Goal: Information Seeking & Learning: Find contact information

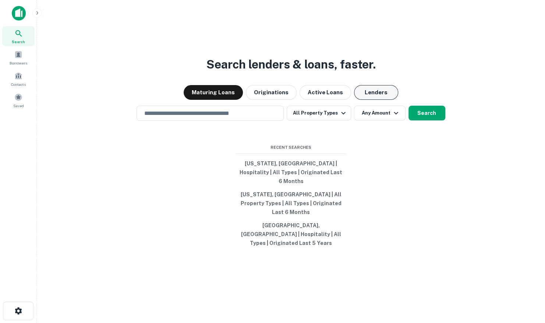
click at [363, 100] on button "Lenders" at bounding box center [376, 92] width 44 height 15
click at [236, 117] on input "text" at bounding box center [210, 113] width 141 height 8
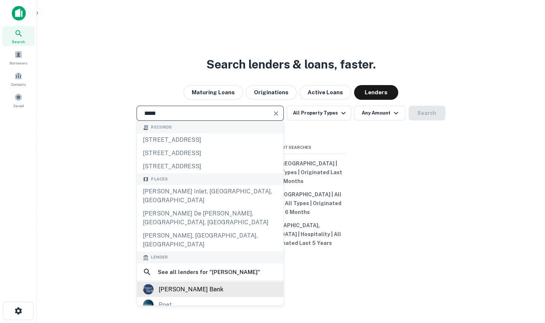
type input "*****"
click at [185, 283] on div "ponce bank" at bounding box center [190, 288] width 65 height 11
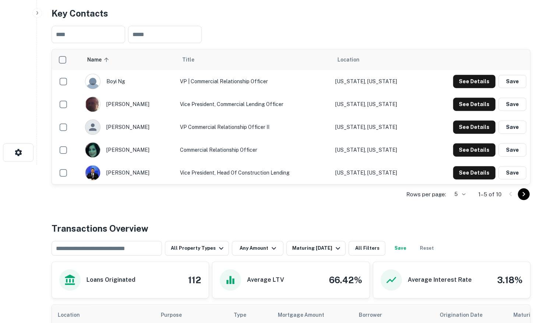
scroll to position [221, 0]
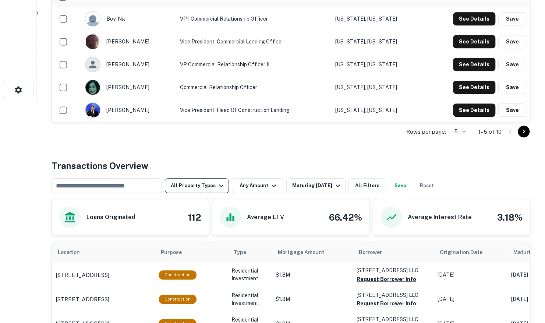
click at [212, 184] on button "All Property Types" at bounding box center [197, 185] width 64 height 15
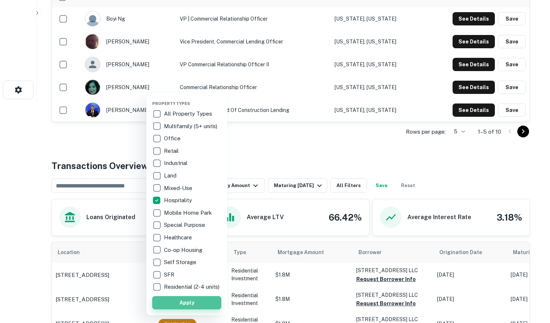
click at [191, 309] on button "Apply" at bounding box center [186, 302] width 69 height 13
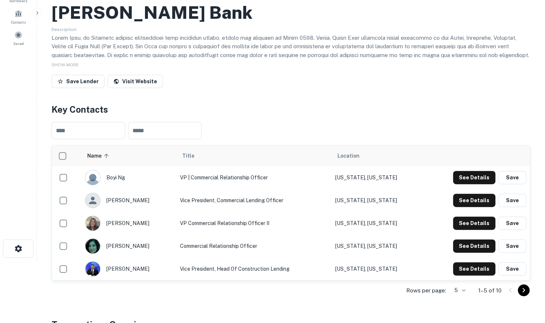
scroll to position [74, 0]
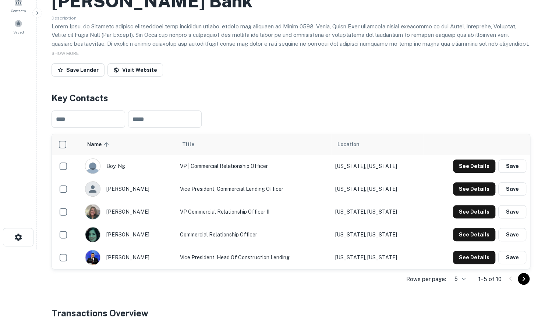
click at [459, 249] on body "Search Borrowers Contacts Saved Back to search Ponce Bank Description SHOW MORE…" at bounding box center [272, 87] width 545 height 323
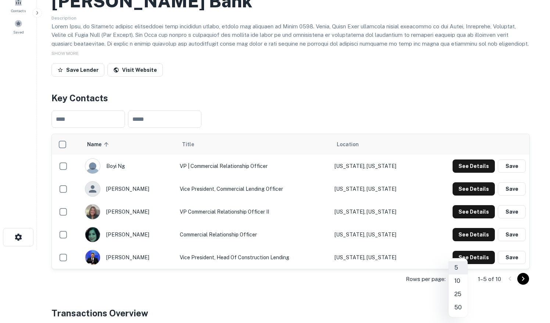
click at [459, 282] on li "10" at bounding box center [458, 280] width 19 height 13
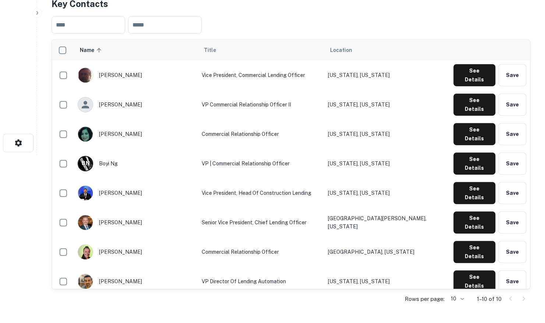
scroll to position [184, 0]
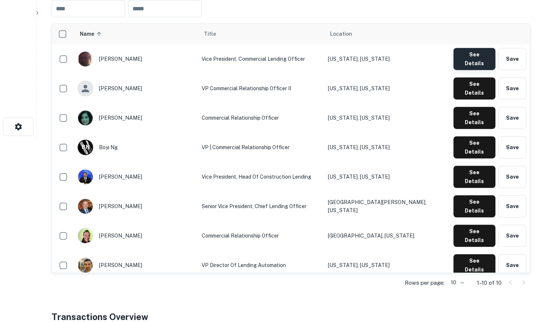
click at [461, 58] on button "See Details" at bounding box center [474, 59] width 42 height 22
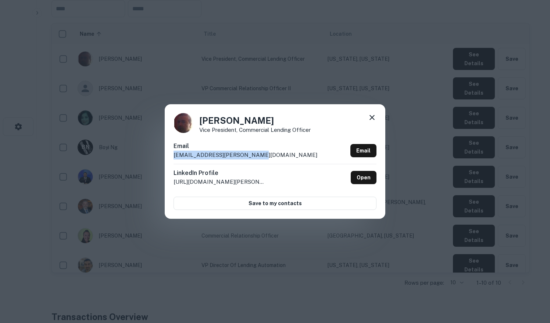
drag, startPoint x: 258, startPoint y: 154, endPoint x: 173, endPoint y: 159, distance: 85.1
click at [173, 159] on div "Mark Marneris Vice President, Commercial Lending Officer Email mark.marneris@po…" at bounding box center [275, 161] width 221 height 114
copy p "mark.marneris@poncebank.net"
click at [374, 117] on icon at bounding box center [372, 117] width 9 height 9
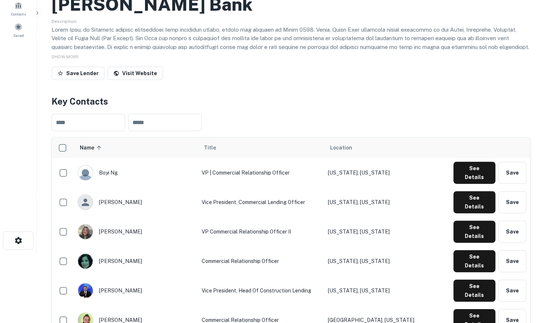
scroll to position [74, 0]
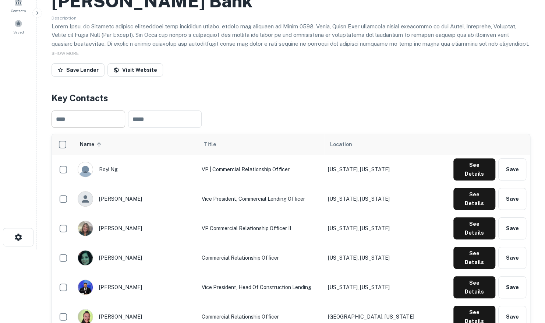
click at [81, 121] on input "text" at bounding box center [88, 118] width 74 height 17
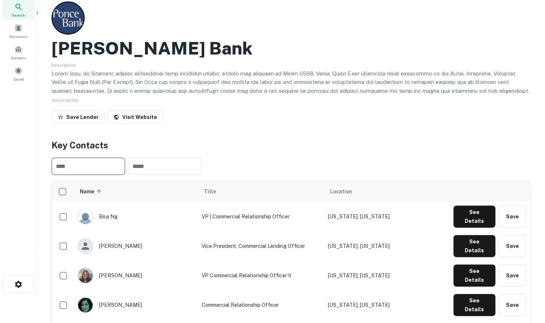
scroll to position [0, 0]
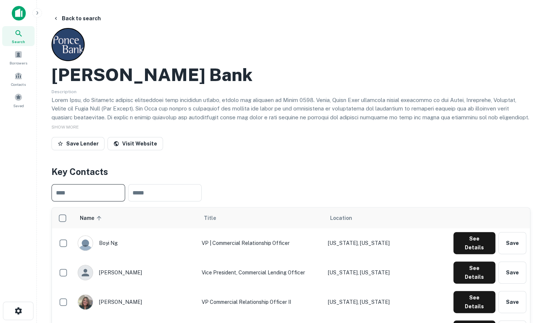
click at [14, 35] on icon at bounding box center [18, 33] width 9 height 9
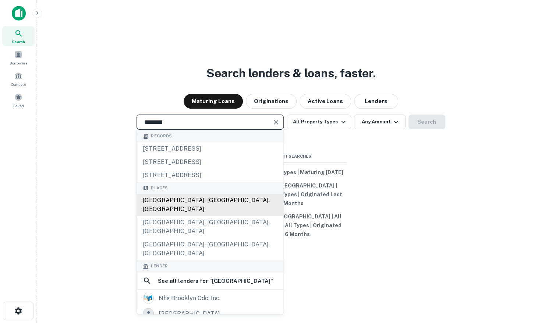
click at [168, 208] on div "Brooklyn, NY, USA" at bounding box center [210, 205] width 146 height 22
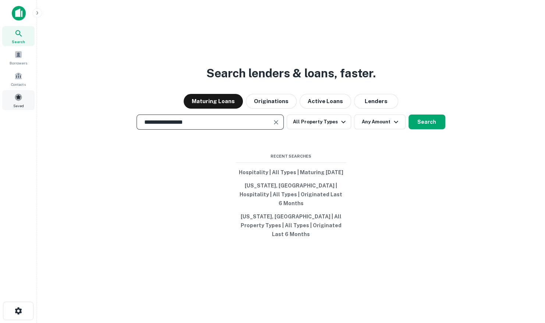
drag, startPoint x: 224, startPoint y: 133, endPoint x: 22, endPoint y: 106, distance: 203.7
click at [22, 106] on div "**********" at bounding box center [272, 161] width 545 height 323
type input "**********"
click at [374, 108] on button "Lenders" at bounding box center [376, 101] width 44 height 15
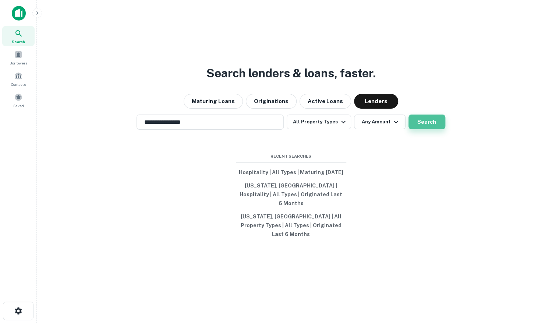
click at [422, 129] on button "Search" at bounding box center [426, 121] width 37 height 15
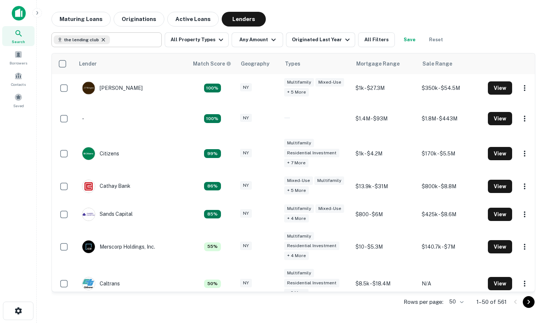
click at [104, 39] on icon at bounding box center [103, 40] width 6 height 6
type input "**********"
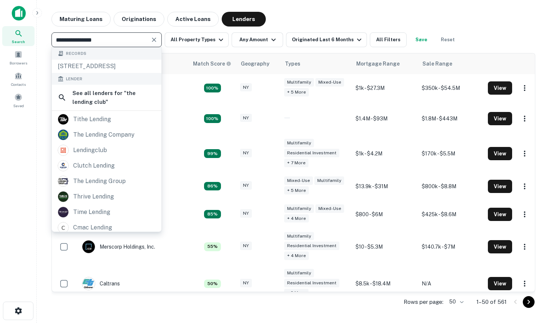
drag, startPoint x: 106, startPoint y: 41, endPoint x: 36, endPoint y: 39, distance: 69.9
click at [36, 39] on div "**********" at bounding box center [275, 161] width 550 height 323
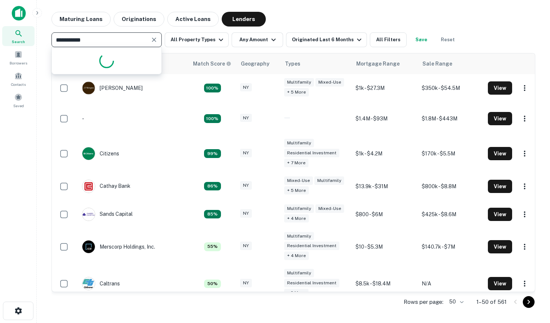
type input "**********"
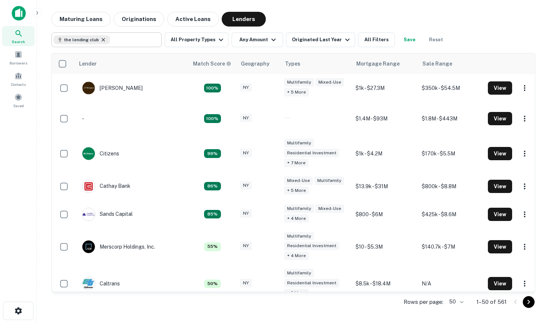
click at [102, 39] on icon at bounding box center [103, 40] width 6 height 6
type input "**********"
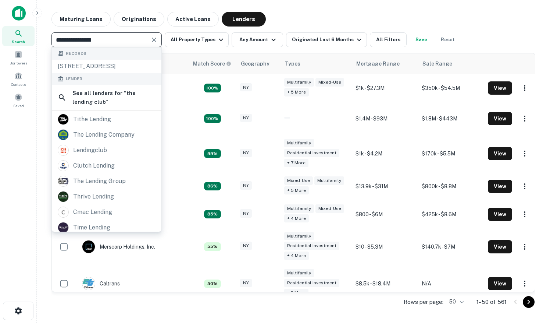
drag, startPoint x: 108, startPoint y: 40, endPoint x: 3, endPoint y: 31, distance: 105.2
click at [3, 31] on div "**********" at bounding box center [275, 161] width 550 height 323
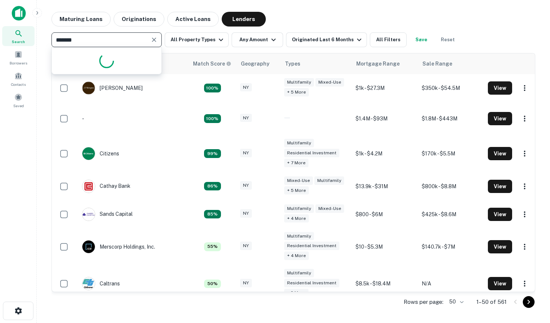
type input "********"
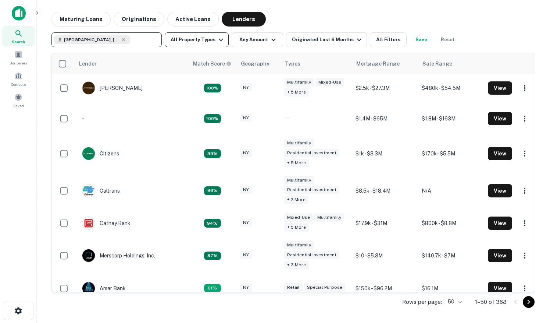
click at [217, 40] on icon "button" at bounding box center [221, 39] width 9 height 9
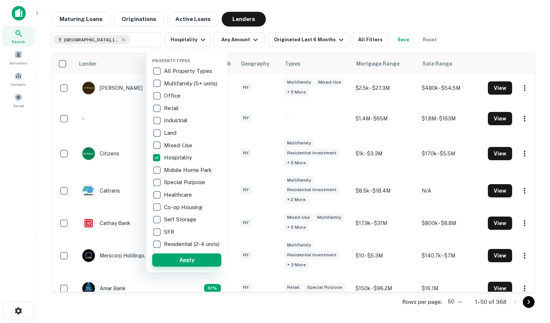
click at [181, 266] on button "Apply" at bounding box center [186, 259] width 69 height 13
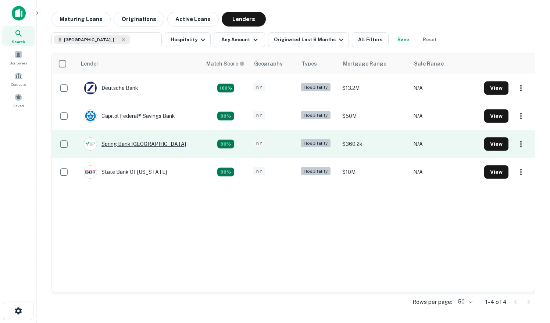
click at [111, 142] on div "Spring Bank [GEOGRAPHIC_DATA]" at bounding box center [135, 143] width 102 height 13
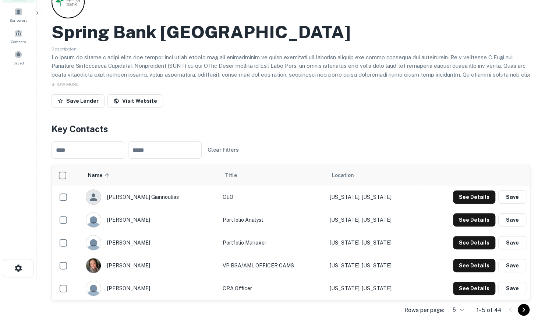
scroll to position [37, 0]
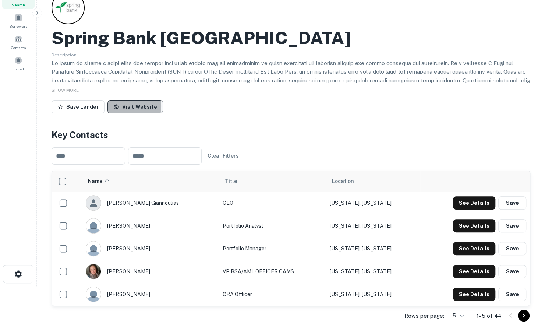
click at [120, 106] on link "Visit Website" at bounding box center [135, 106] width 56 height 13
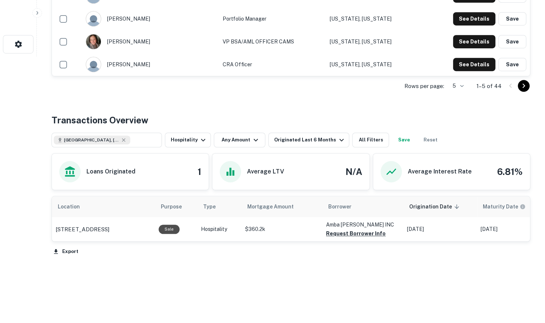
scroll to position [270, 0]
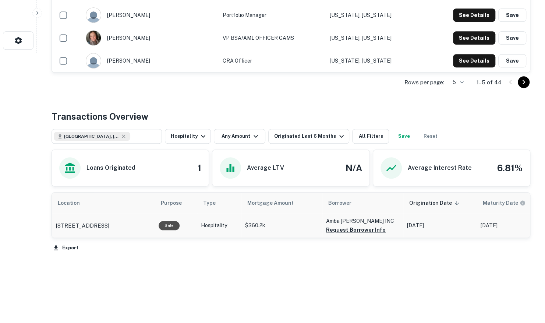
drag, startPoint x: 151, startPoint y: 225, endPoint x: 55, endPoint y: 219, distance: 96.2
click at [55, 219] on td "2473 Atlantic Ave Brooklyn, NY11207" at bounding box center [103, 225] width 103 height 24
drag, startPoint x: 55, startPoint y: 219, endPoint x: 61, endPoint y: 222, distance: 6.9
copy p "2473 Atlantic Ave Brooklyn, NY11207"
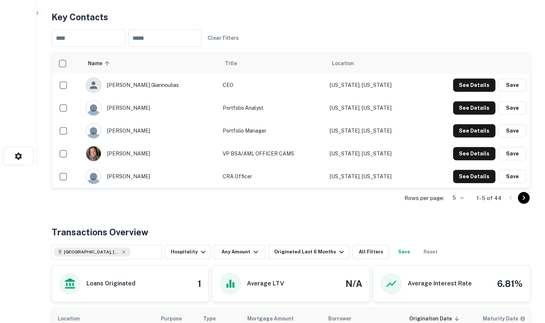
scroll to position [123, 0]
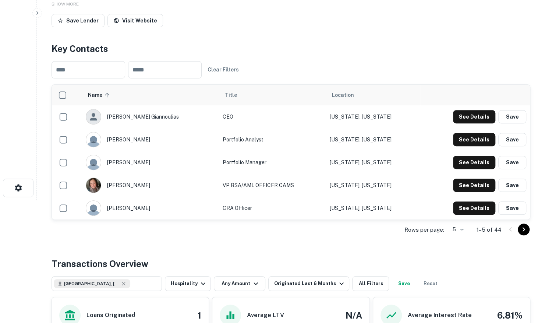
click at [455, 200] on body "Search Borrowers Contacts Saved Back to search Spring Bank NY Description SHOW …" at bounding box center [272, 38] width 545 height 323
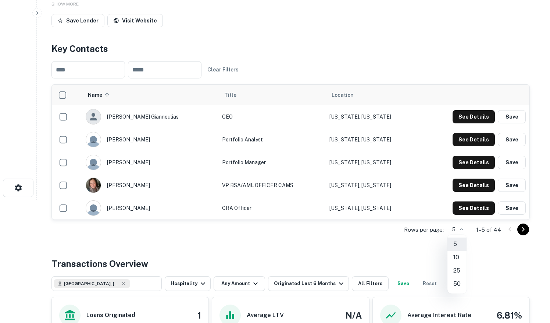
click at [456, 282] on li "50" at bounding box center [457, 283] width 19 height 13
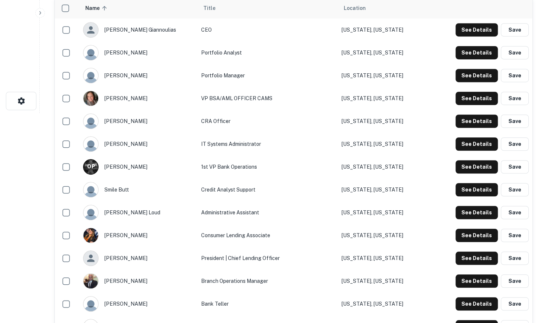
scroll to position [233, 0]
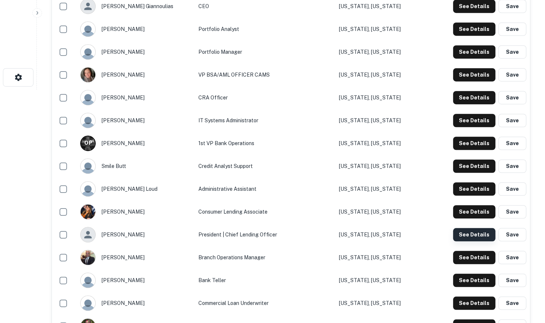
click at [474, 235] on button "See Details" at bounding box center [474, 234] width 42 height 13
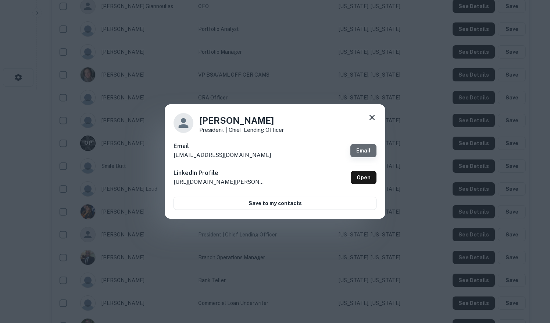
click at [363, 153] on link "Email" at bounding box center [364, 150] width 26 height 13
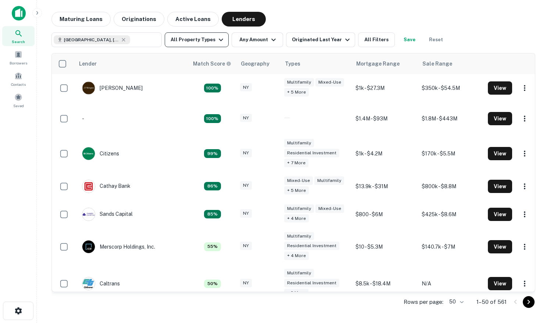
click at [209, 45] on button "All Property Types" at bounding box center [197, 39] width 64 height 15
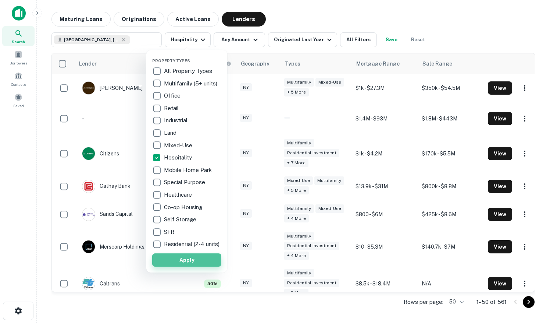
click at [191, 265] on button "Apply" at bounding box center [186, 259] width 69 height 13
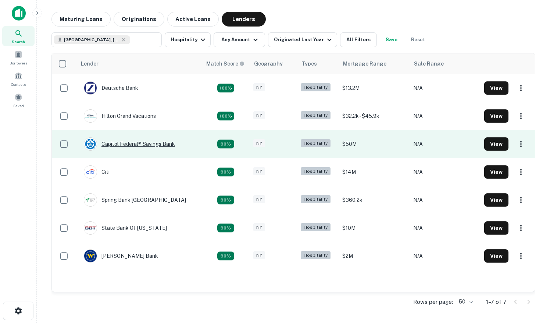
click at [129, 145] on div "Capitol Federal® Savings Bank" at bounding box center [129, 143] width 91 height 13
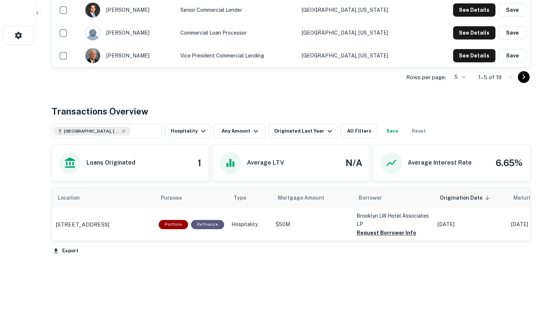
scroll to position [278, 0]
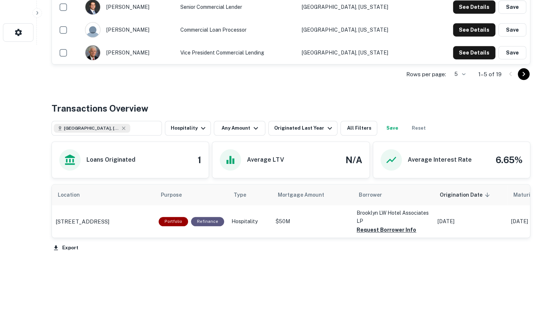
drag, startPoint x: 76, startPoint y: 220, endPoint x: 83, endPoint y: 279, distance: 59.3
click at [83, 279] on div "Back to search Capitol Federal® Savings Bank Description SHOW MORE Save Lender …" at bounding box center [291, 29] width 496 height 590
drag, startPoint x: 55, startPoint y: 221, endPoint x: 136, endPoint y: 223, distance: 81.0
click at [136, 223] on td "[STREET_ADDRESS]" at bounding box center [103, 221] width 103 height 32
copy p "[STREET_ADDRESS]"
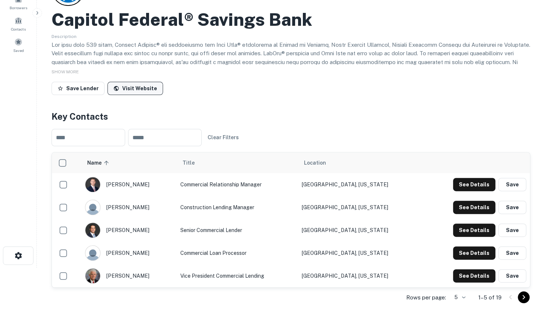
scroll to position [0, 0]
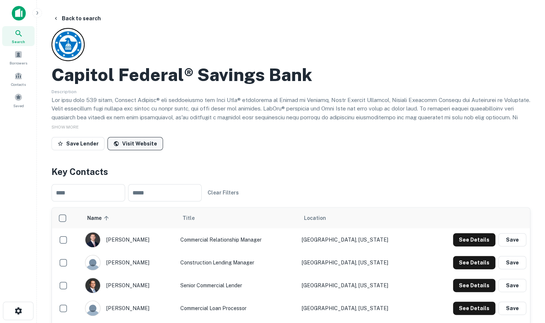
click at [121, 143] on link "Visit Website" at bounding box center [135, 143] width 56 height 13
